Goal: Task Accomplishment & Management: Manage account settings

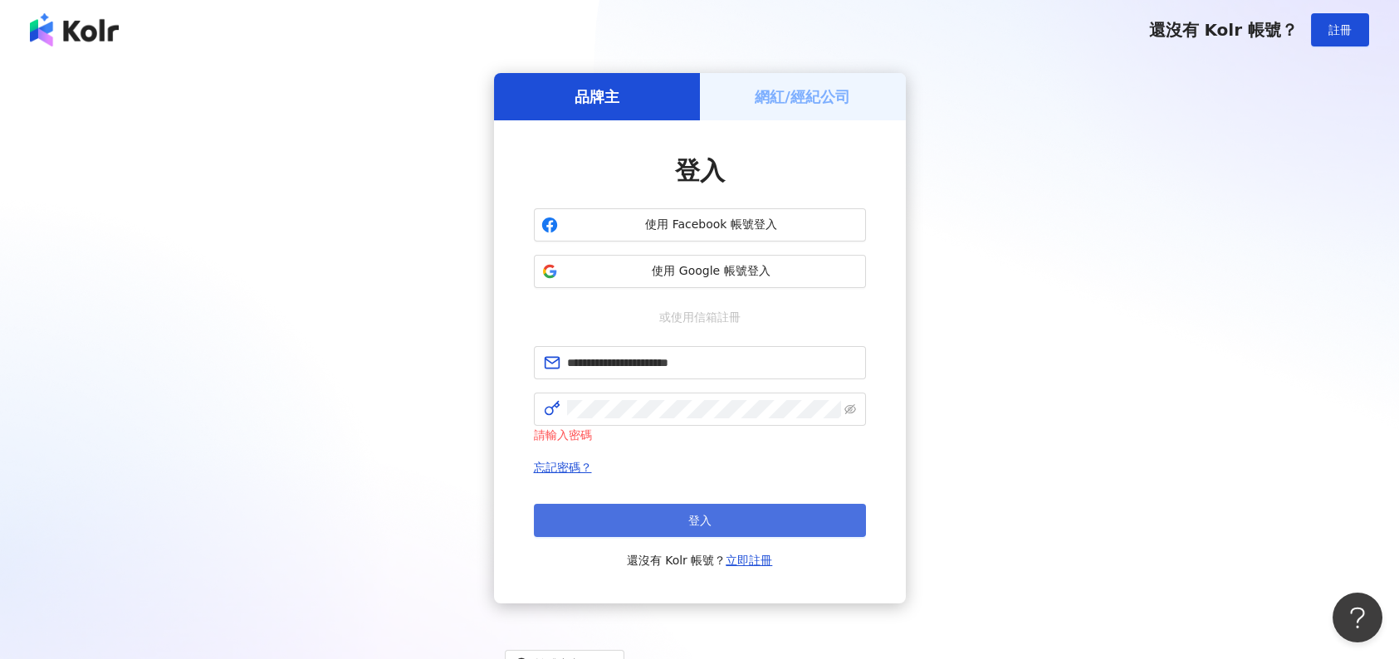
click at [680, 525] on button "登入" at bounding box center [700, 520] width 332 height 33
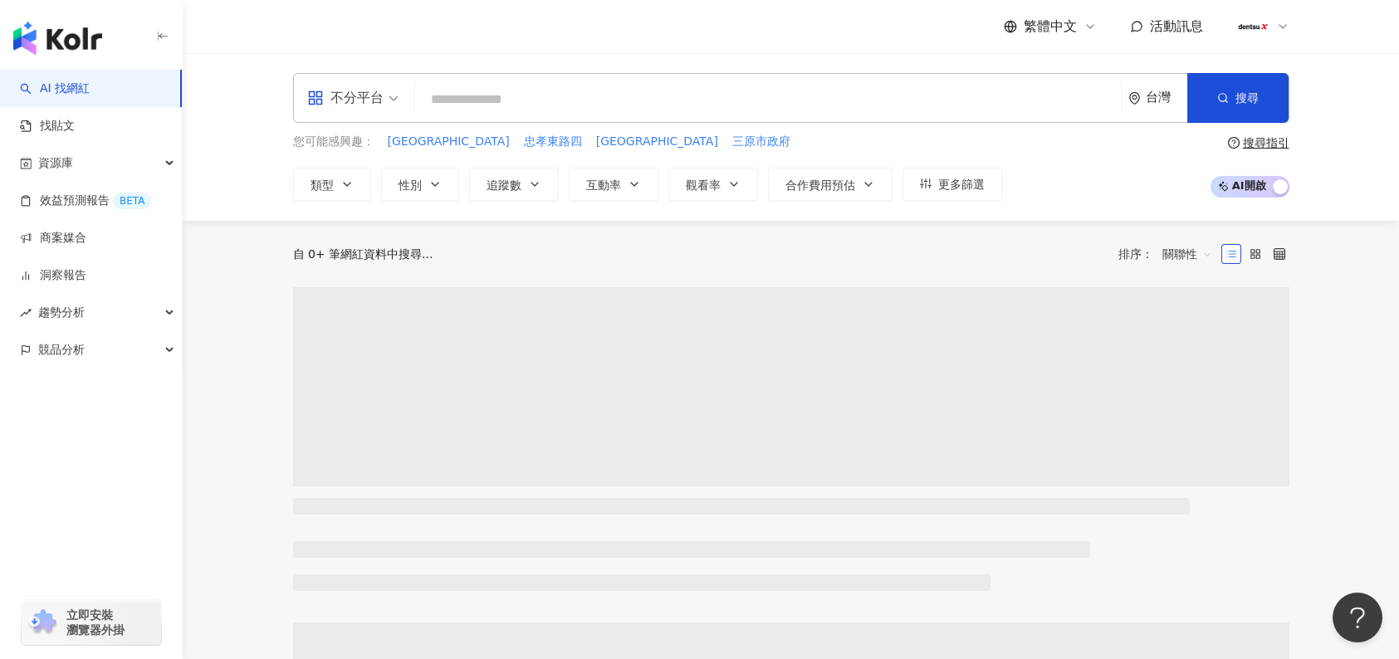
click at [1287, 22] on icon at bounding box center [1282, 26] width 13 height 13
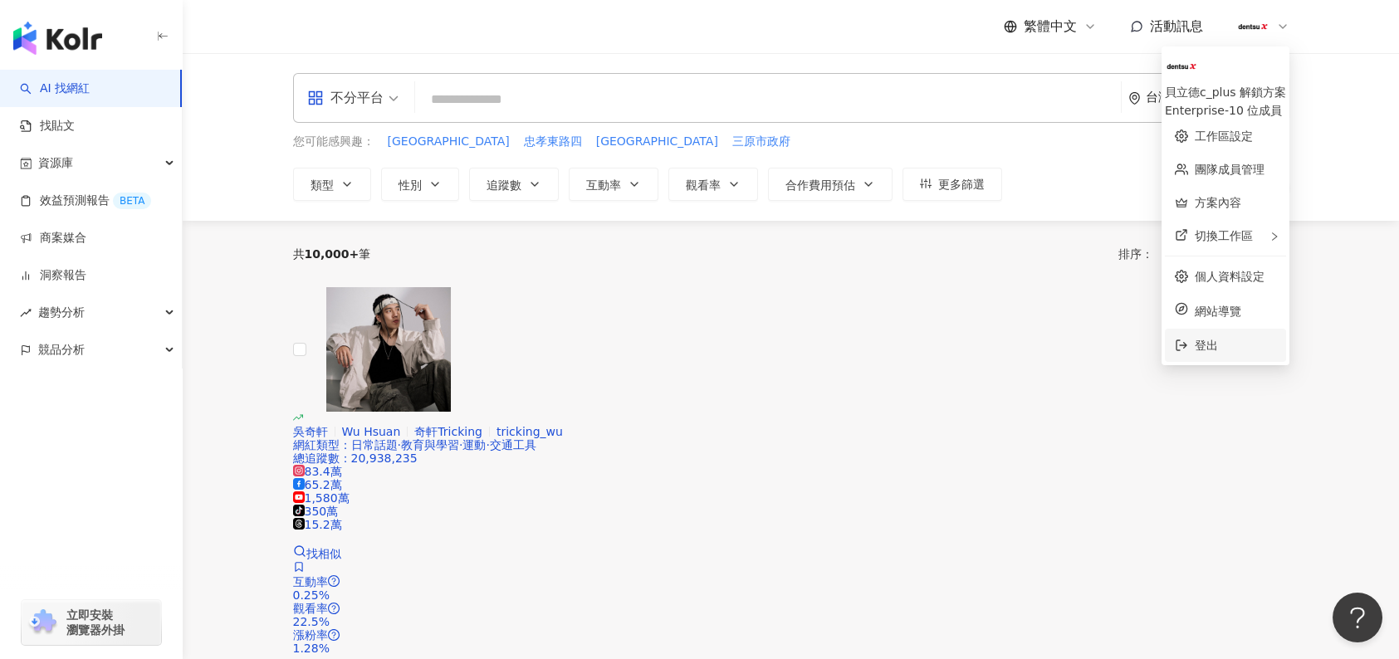
click at [1194, 336] on span "登出" at bounding box center [1234, 345] width 81 height 18
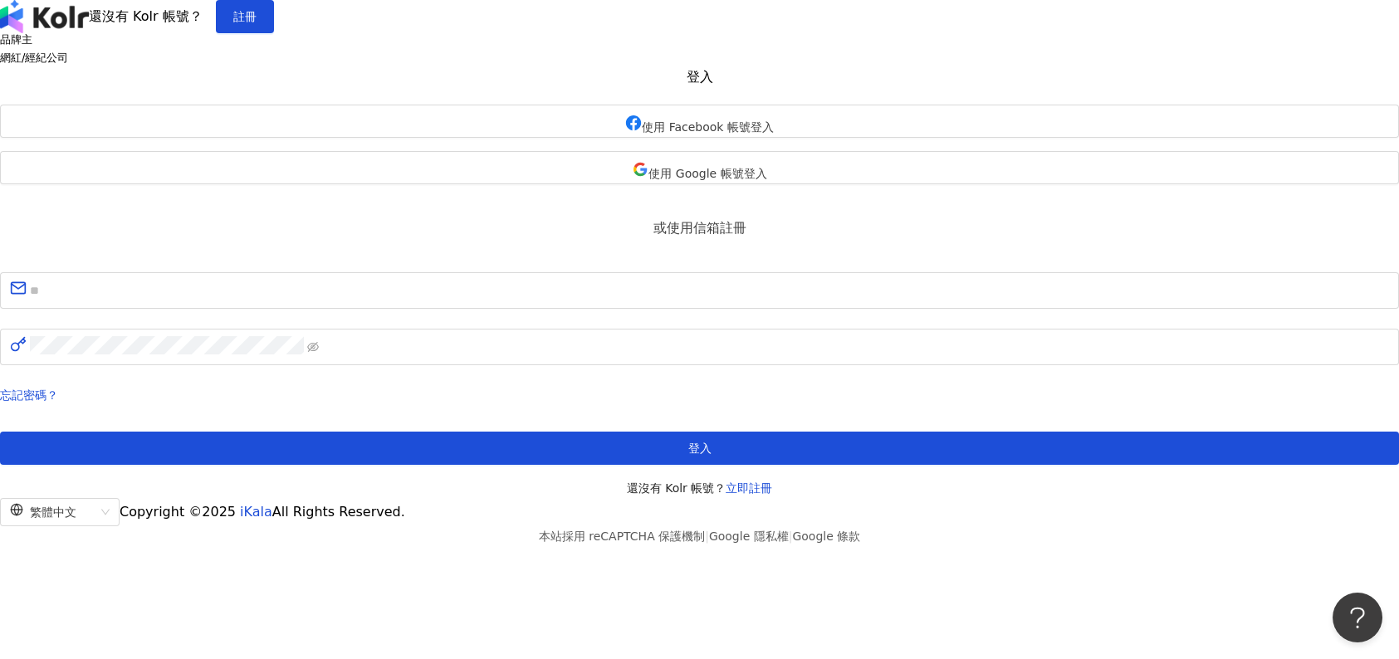
click at [445, 289] on div "品牌主 網紅/經紀公司 登入 使用 Facebook 帳號登入 使用 Google 帳號登入 或使用信箱註冊 忘記密碼？ 登入 還沒有 Kolr 帳號？ 立即…" at bounding box center [699, 265] width 1399 height 464
